Goal: Information Seeking & Learning: Understand process/instructions

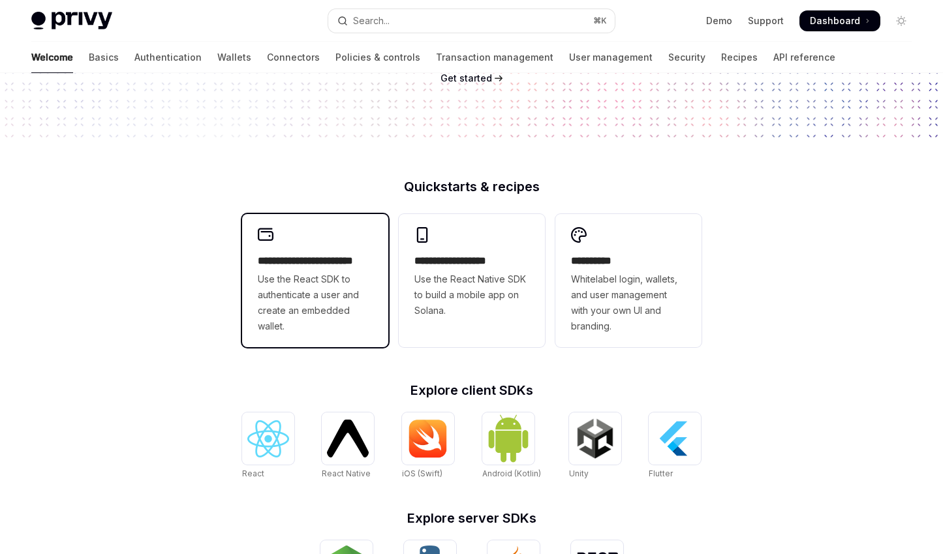
click at [288, 275] on span "Use the React SDK to authenticate a user and create an embedded wallet." at bounding box center [315, 303] width 115 height 63
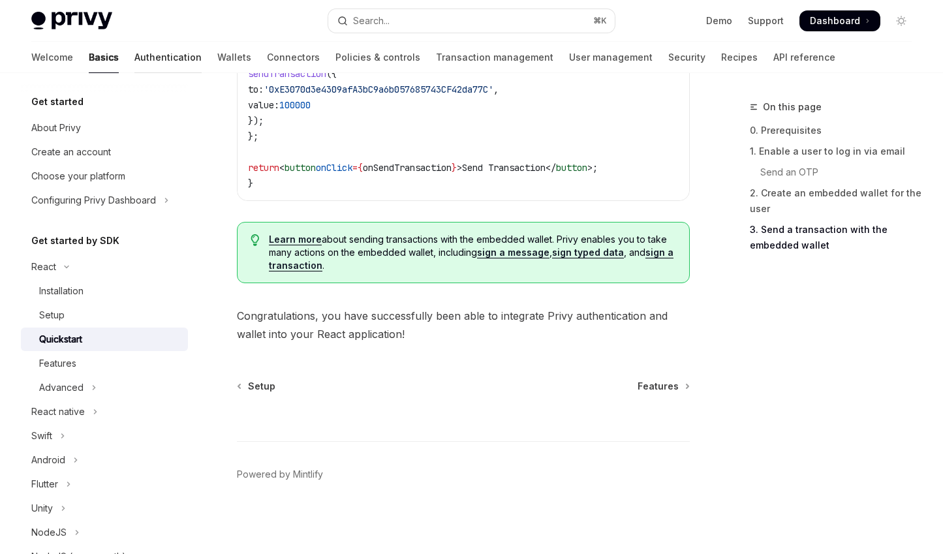
click at [134, 44] on link "Authentication" at bounding box center [167, 57] width 67 height 31
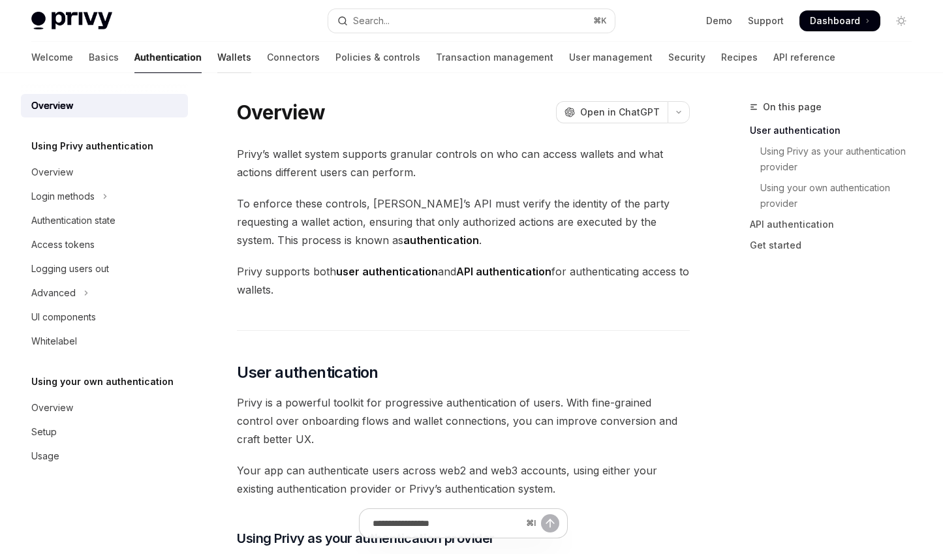
click at [217, 51] on link "Wallets" at bounding box center [234, 57] width 34 height 31
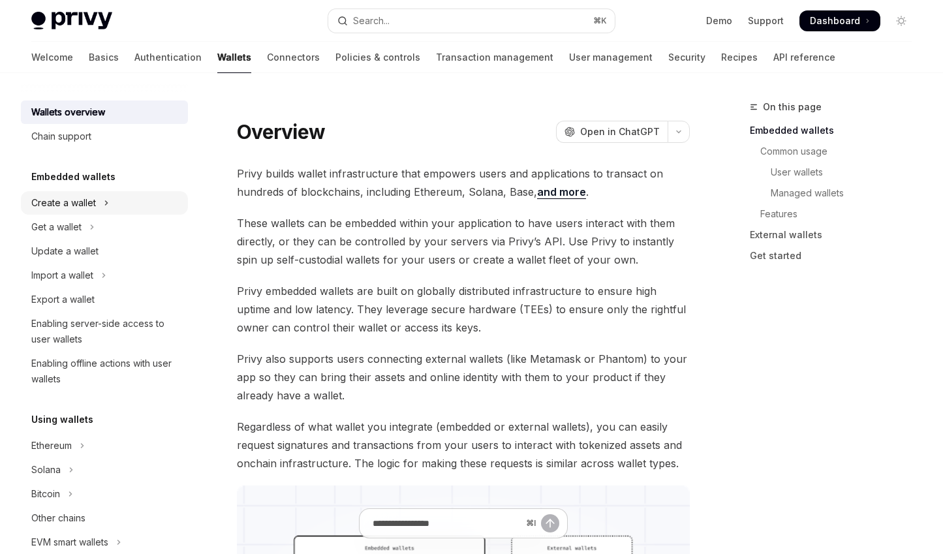
click at [77, 198] on div "Create a wallet" at bounding box center [63, 203] width 65 height 16
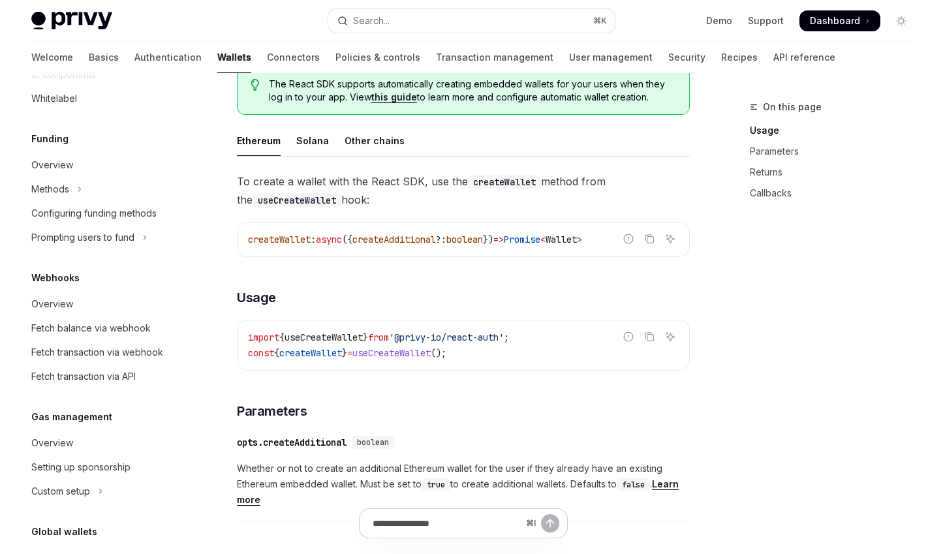
scroll to position [630, 0]
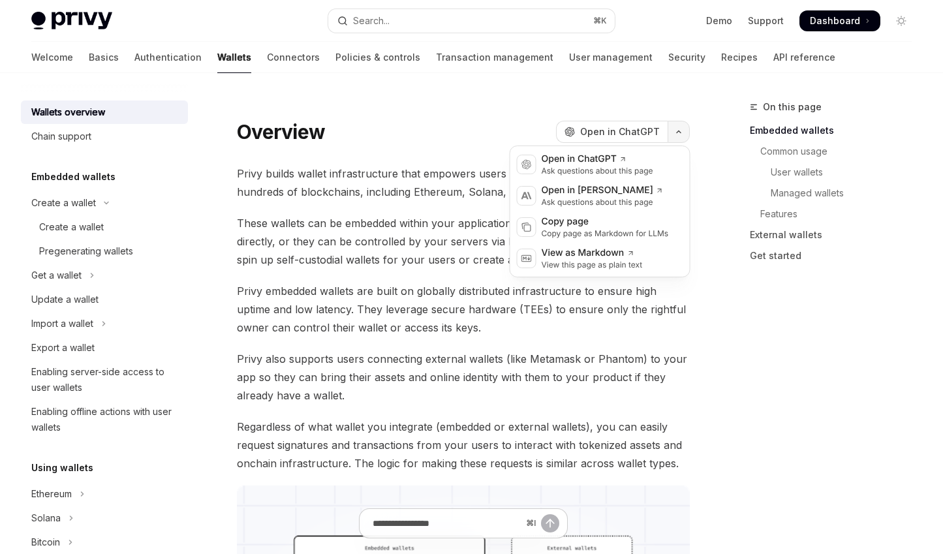
click at [672, 131] on button "button" at bounding box center [679, 132] width 22 height 22
click at [672, 131] on icon "button" at bounding box center [679, 131] width 16 height 5
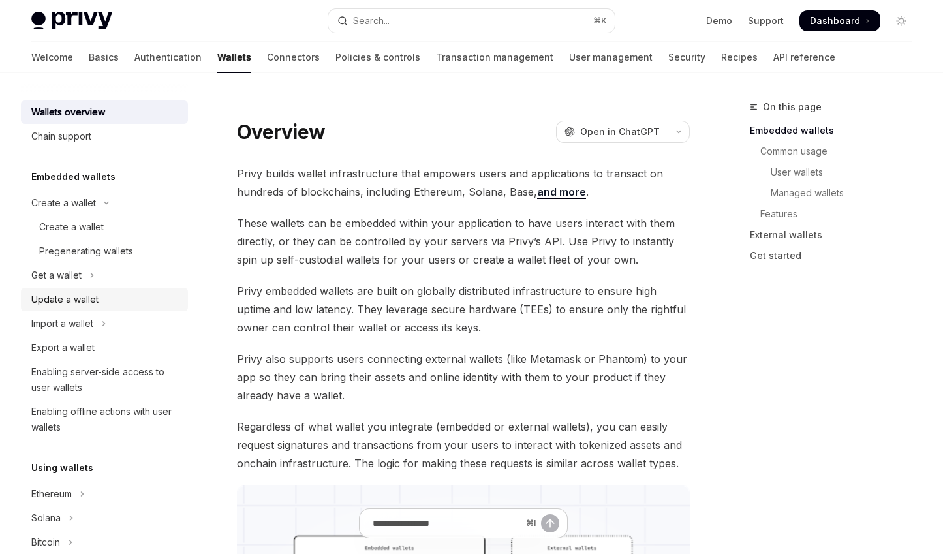
click at [89, 304] on div "Update a wallet" at bounding box center [64, 300] width 67 height 16
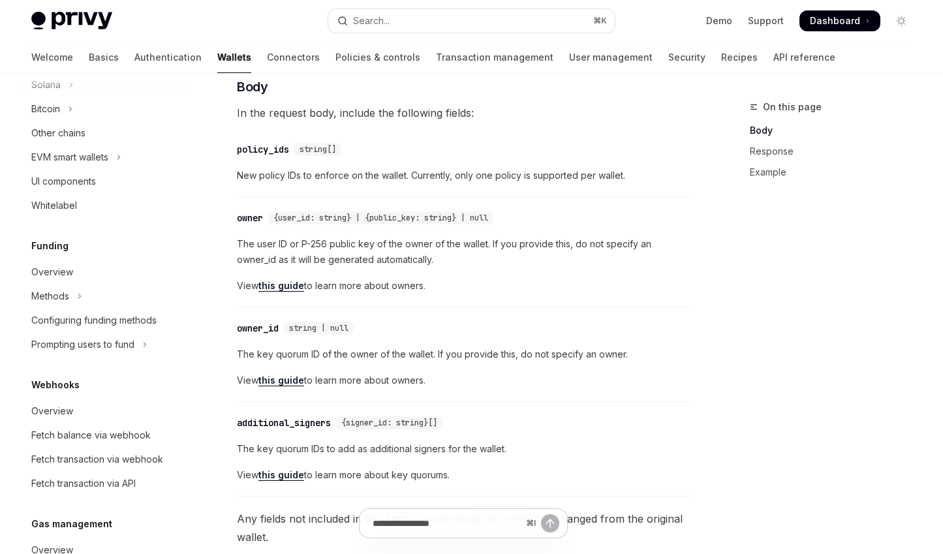
scroll to position [427, 0]
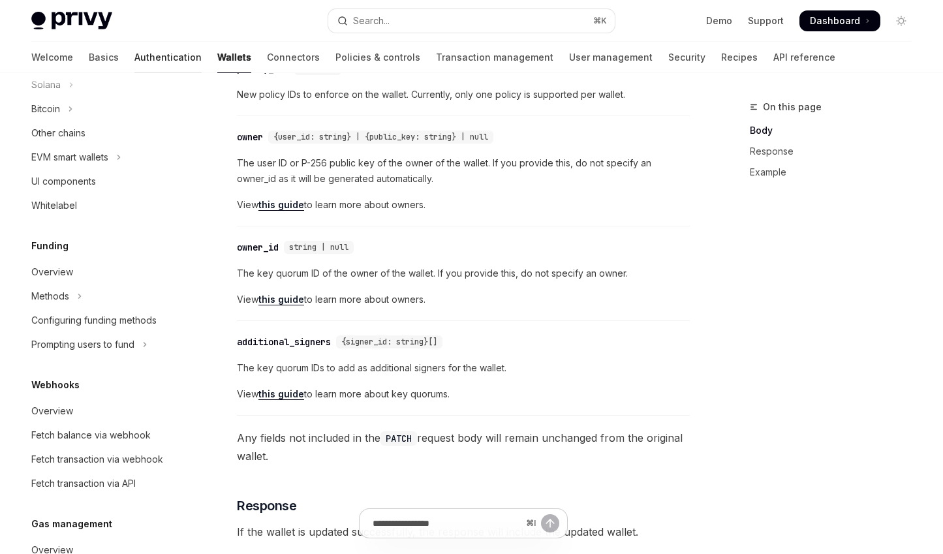
click at [134, 55] on link "Authentication" at bounding box center [167, 57] width 67 height 31
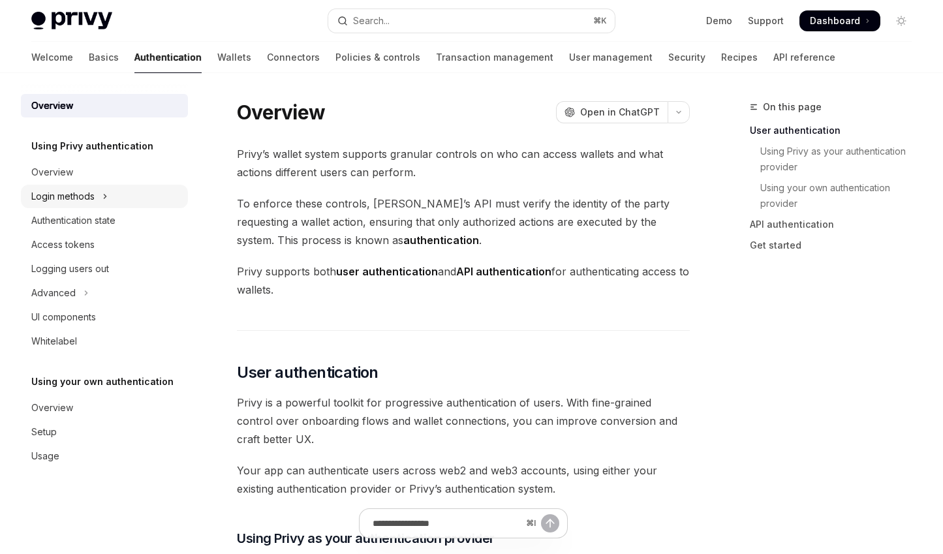
click at [84, 204] on button "Login methods" at bounding box center [104, 196] width 167 height 23
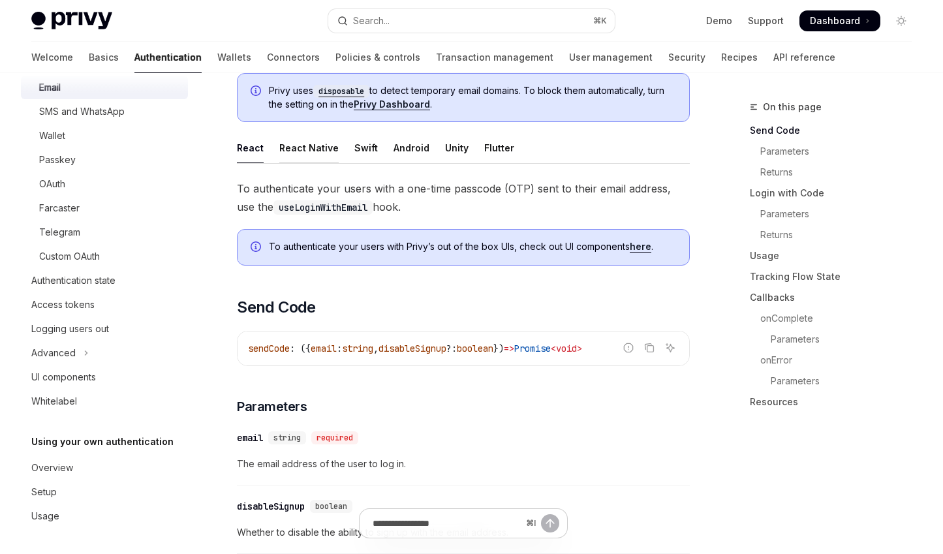
scroll to position [371, 0]
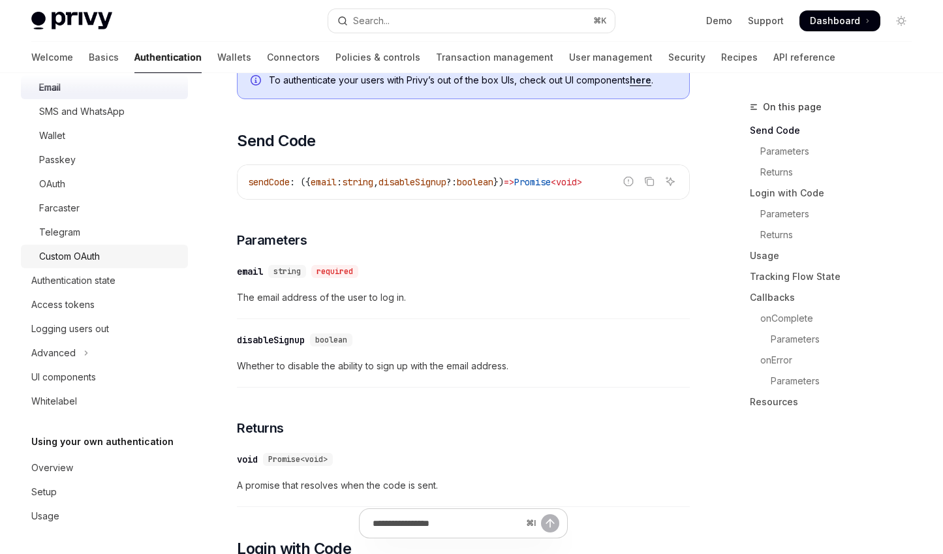
click at [113, 261] on div "Custom OAuth" at bounding box center [109, 257] width 141 height 16
type textarea "*"
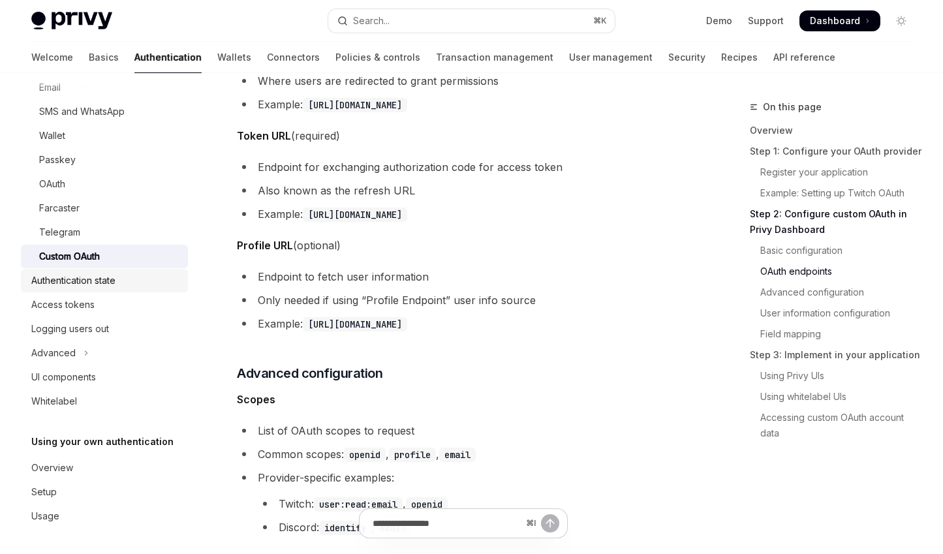
scroll to position [1957, 0]
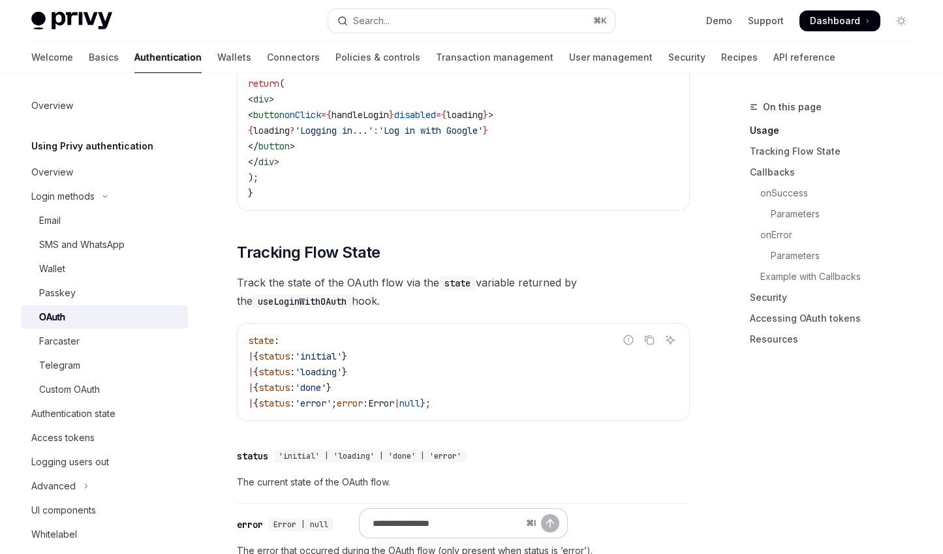
scroll to position [1159, 0]
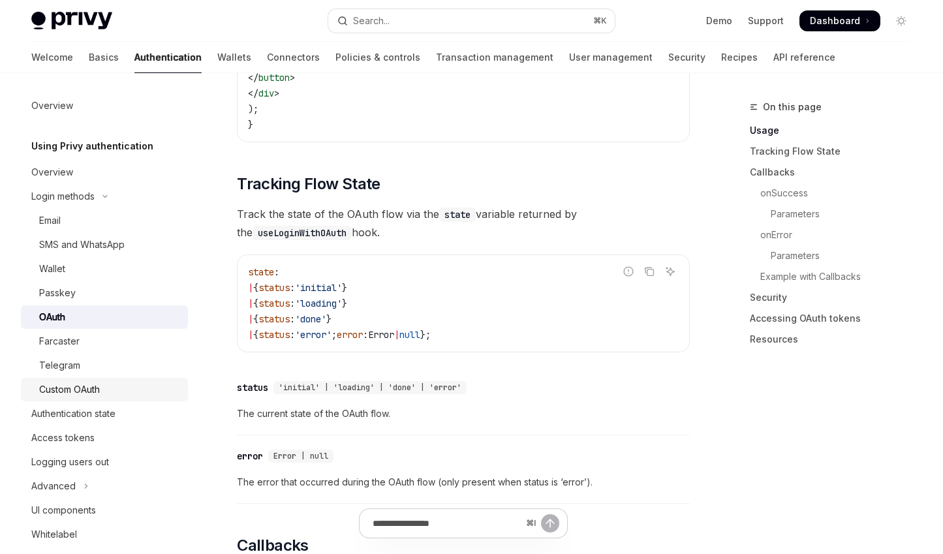
click at [78, 390] on div "Custom OAuth" at bounding box center [69, 390] width 61 height 16
type textarea "*"
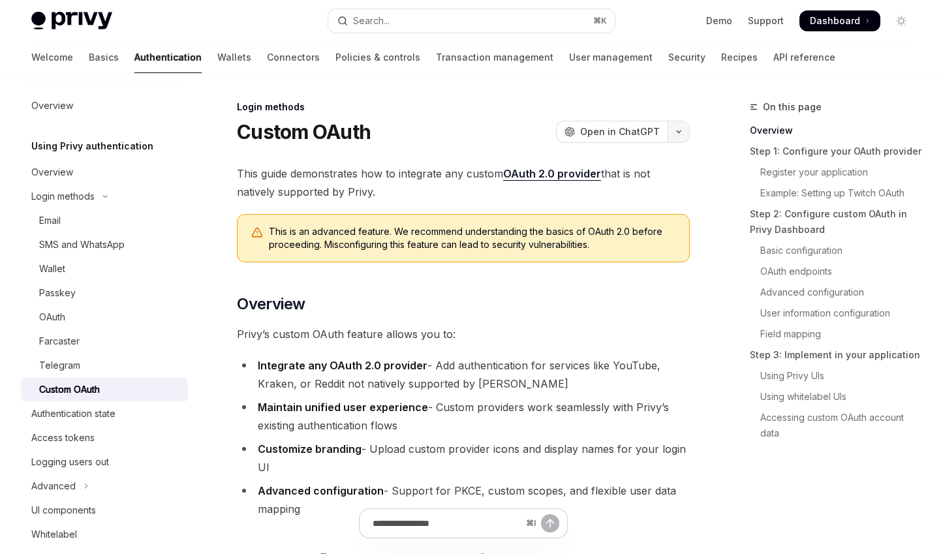
click at [678, 132] on icon "button" at bounding box center [679, 132] width 4 height 2
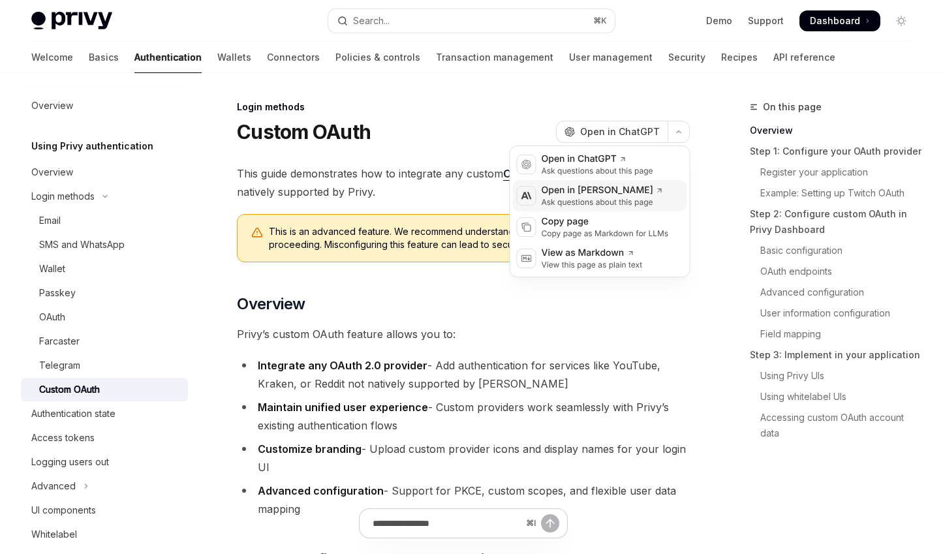
click at [624, 189] on div "Open in [PERSON_NAME]" at bounding box center [603, 190] width 122 height 13
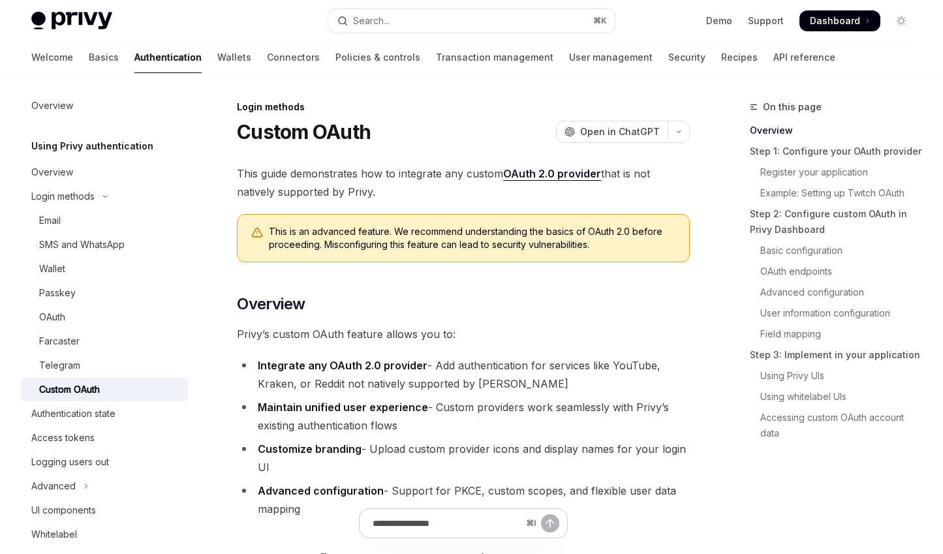
click at [677, 133] on icon "button" at bounding box center [679, 131] width 16 height 5
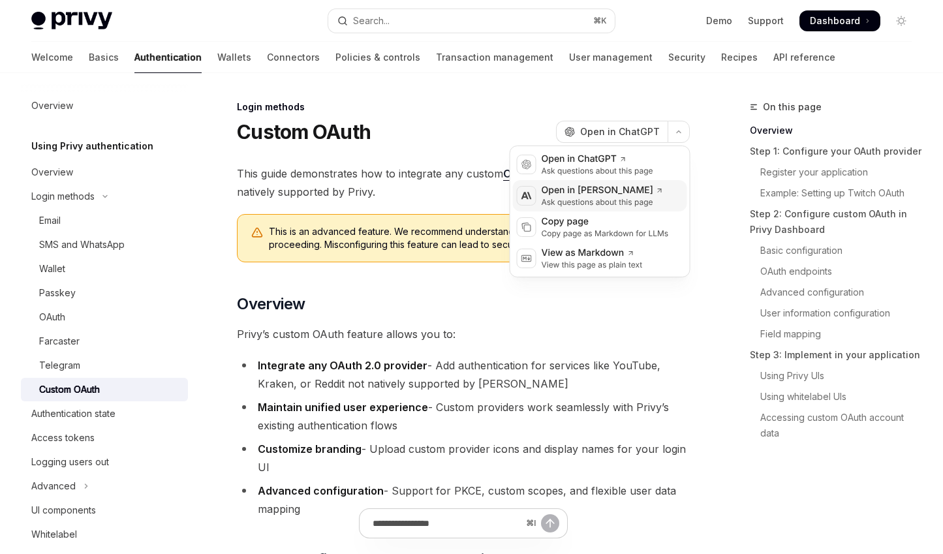
click at [582, 196] on div "Open in [PERSON_NAME]" at bounding box center [603, 190] width 122 height 13
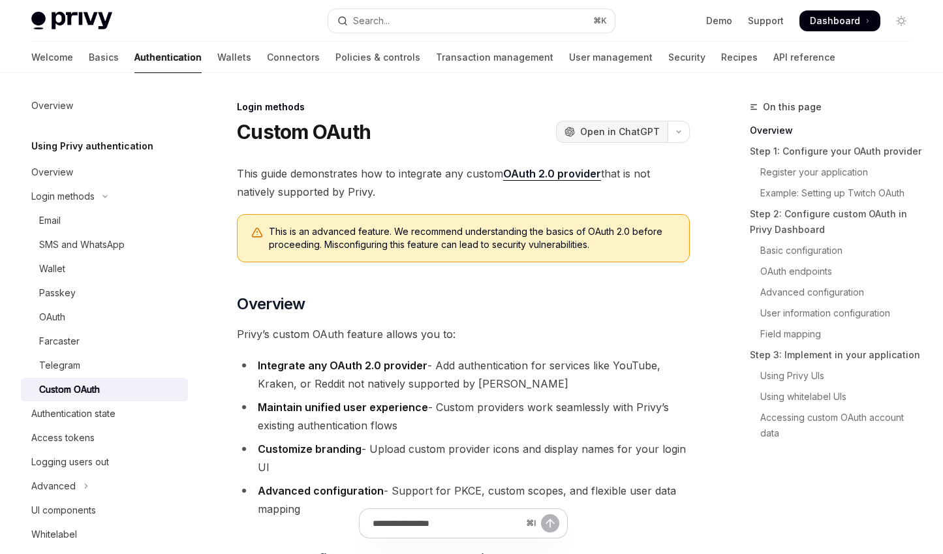
click at [638, 124] on button "OpenAI Open in ChatGPT" at bounding box center [612, 132] width 112 height 22
